Goal: Task Accomplishment & Management: Use online tool/utility

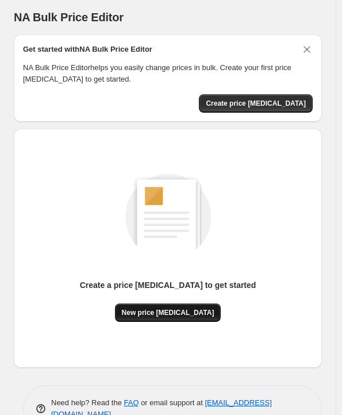
click at [197, 314] on span "New price [MEDICAL_DATA]" at bounding box center [168, 312] width 92 height 9
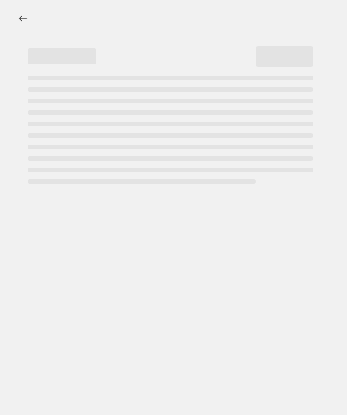
select select "percentage"
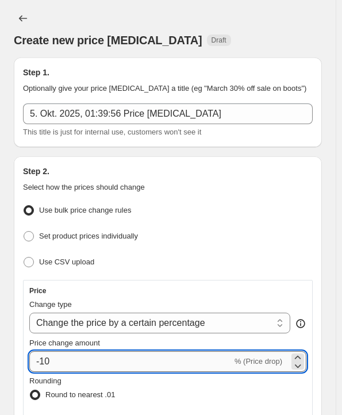
click at [92, 354] on input "-10" at bounding box center [130, 361] width 203 height 21
type input "-1"
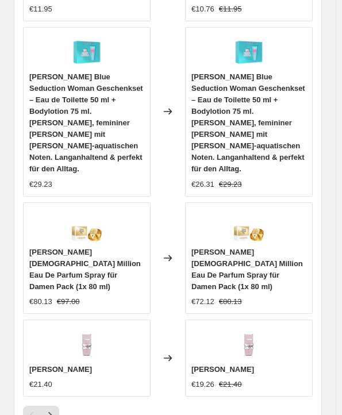
scroll to position [1453, 0]
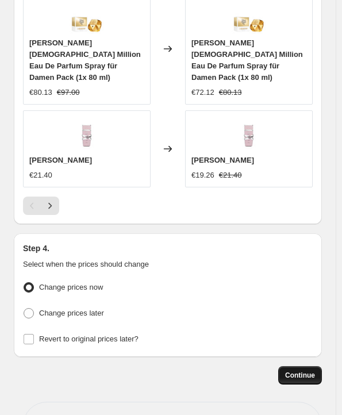
type input "-30"
click at [297, 370] on span "Continue" at bounding box center [300, 374] width 30 height 9
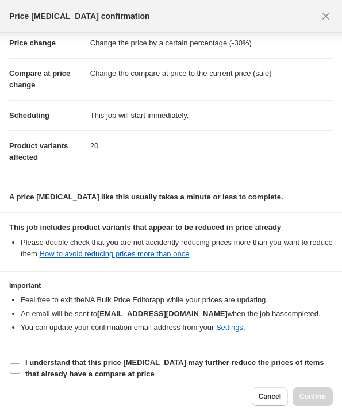
scroll to position [38, 0]
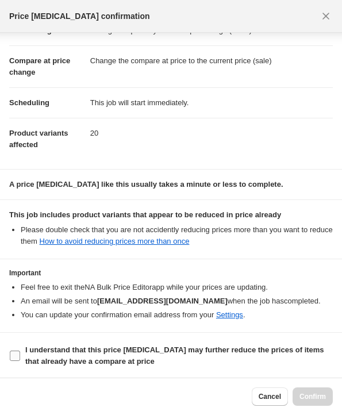
click at [70, 347] on b "I understand that this price [MEDICAL_DATA] may further reduce the prices of it…" at bounding box center [174, 355] width 299 height 20
click at [20, 350] on input "I understand that this price [MEDICAL_DATA] may further reduce the prices of it…" at bounding box center [15, 355] width 10 height 10
checkbox input "true"
click at [324, 396] on span "Confirm" at bounding box center [312, 396] width 26 height 9
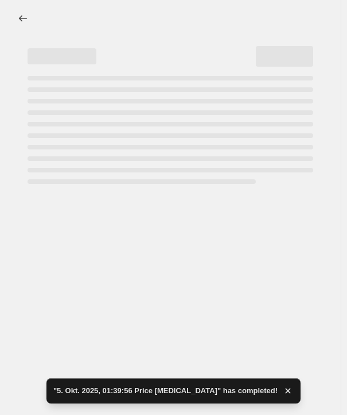
select select "percentage"
